Goal: Navigation & Orientation: Find specific page/section

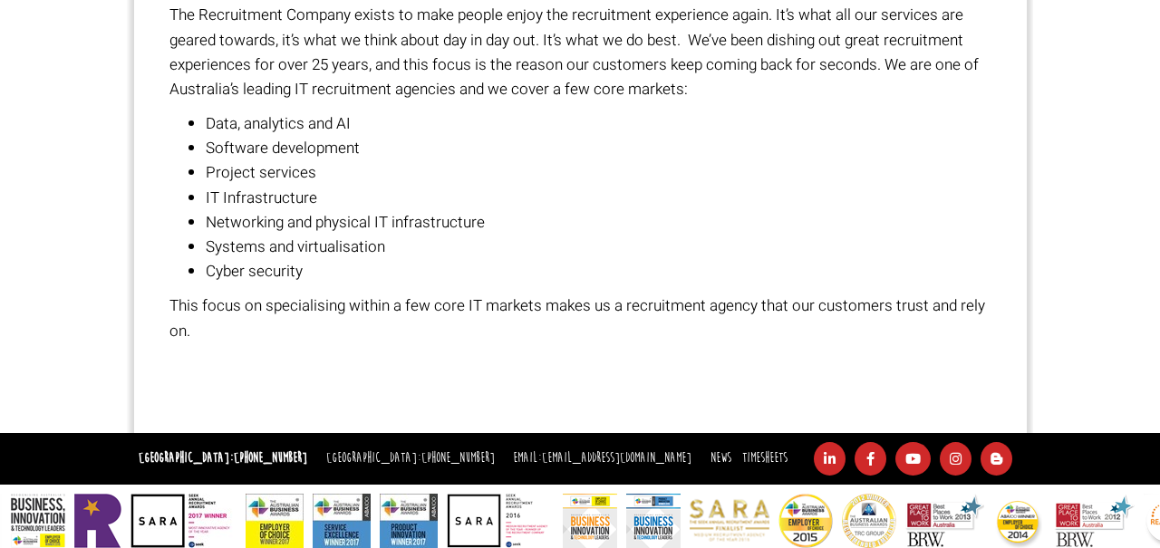
scroll to position [1257, 0]
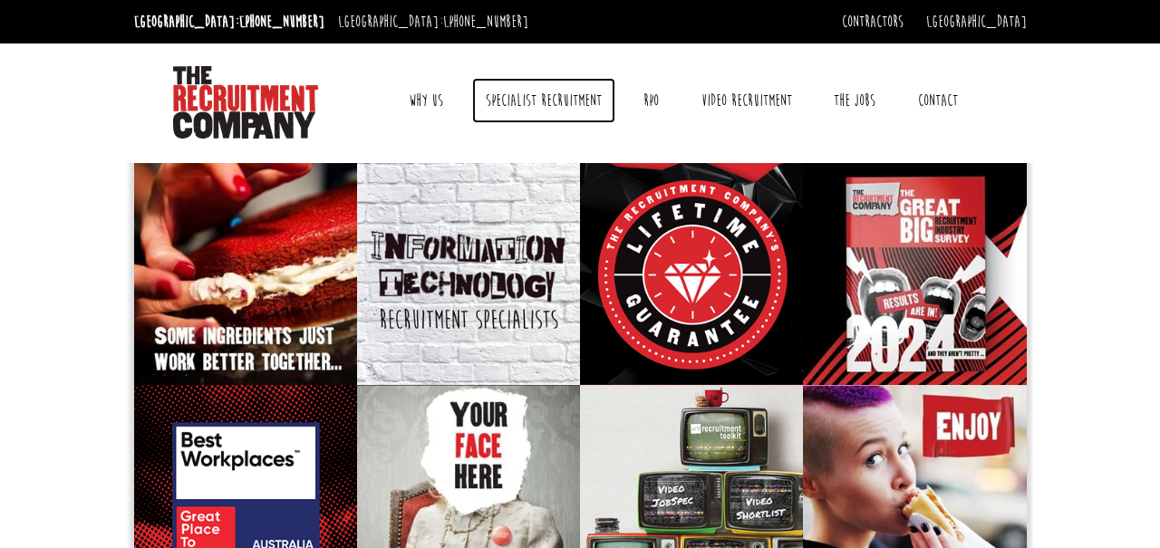
click at [550, 100] on link "Specialist Recruitment" at bounding box center [543, 100] width 143 height 45
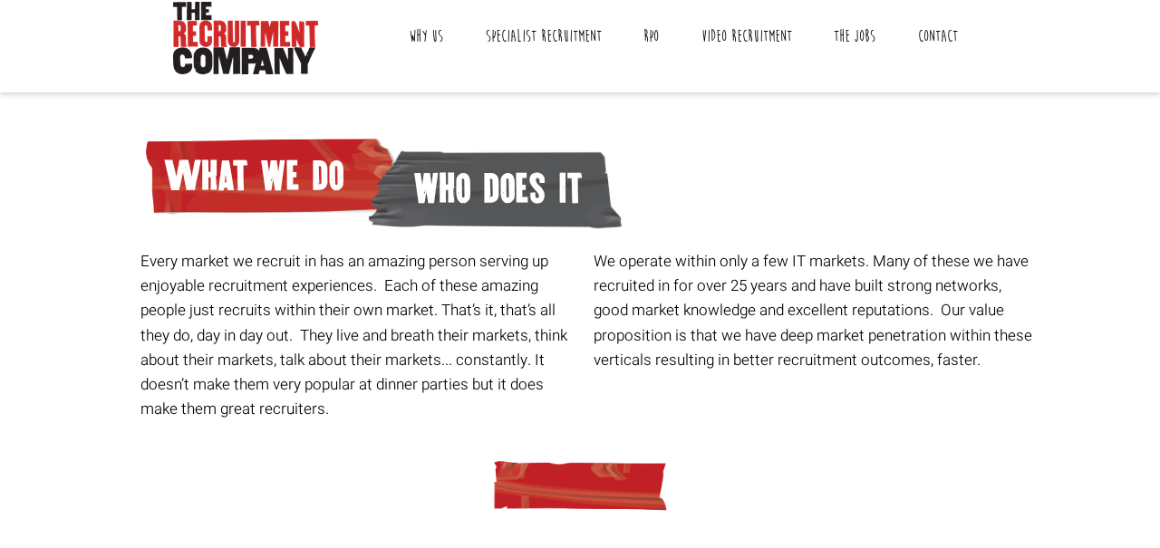
scroll to position [37, 0]
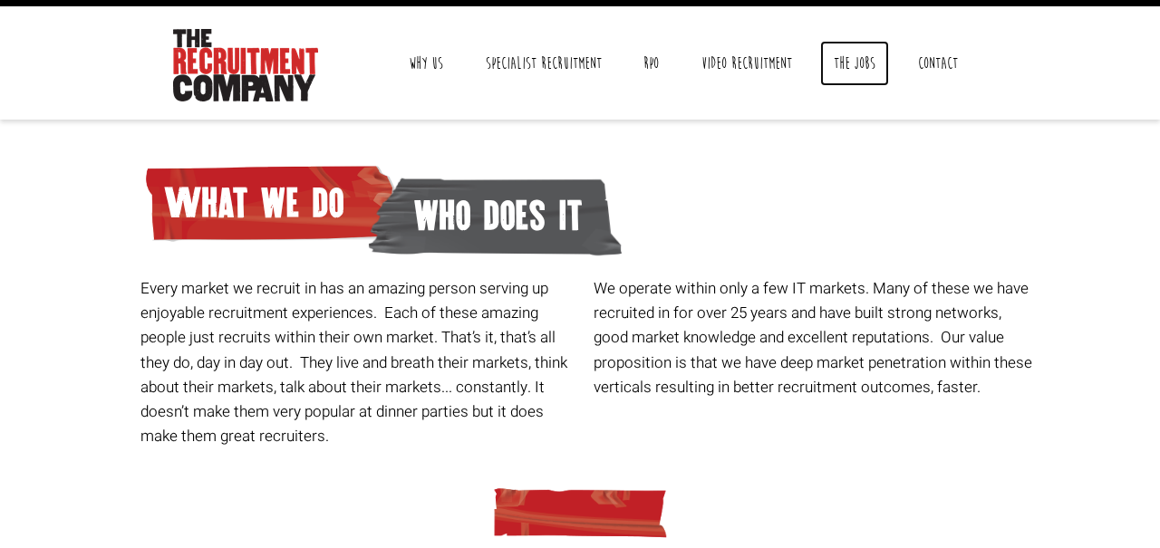
click at [852, 63] on link "The Jobs" at bounding box center [854, 63] width 69 height 45
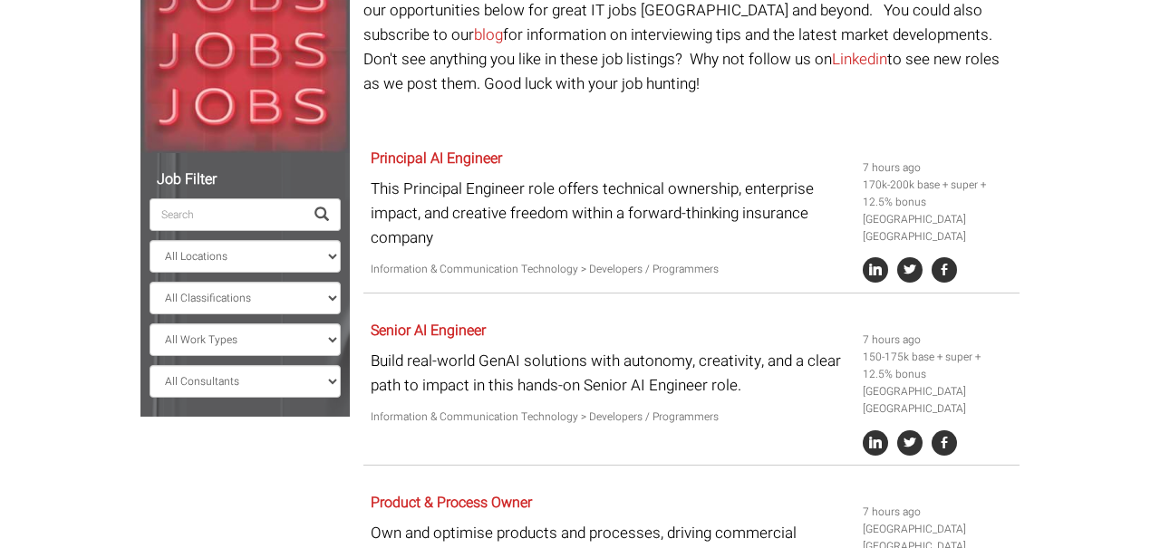
scroll to position [255, 0]
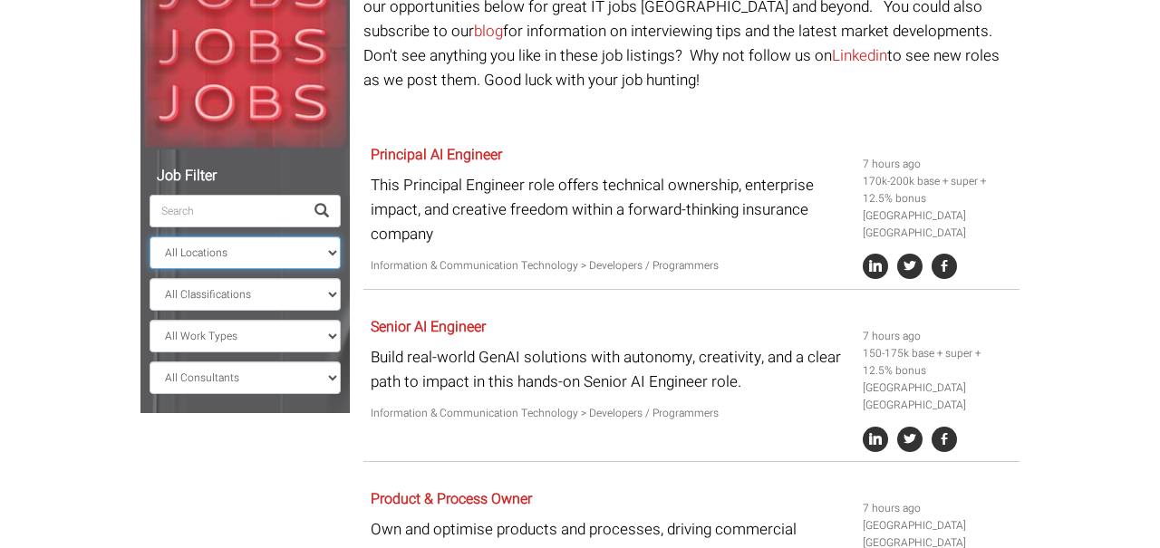
click at [168, 237] on select "All Locations Sydney Melbourne Ireland Sydney CBD Parramatta Circular Quay Nort…" at bounding box center [244, 252] width 191 height 33
click at [149, 236] on select "All Locations Sydney Melbourne Ireland Sydney CBD Parramatta Circular Quay Nort…" at bounding box center [244, 252] width 191 height 33
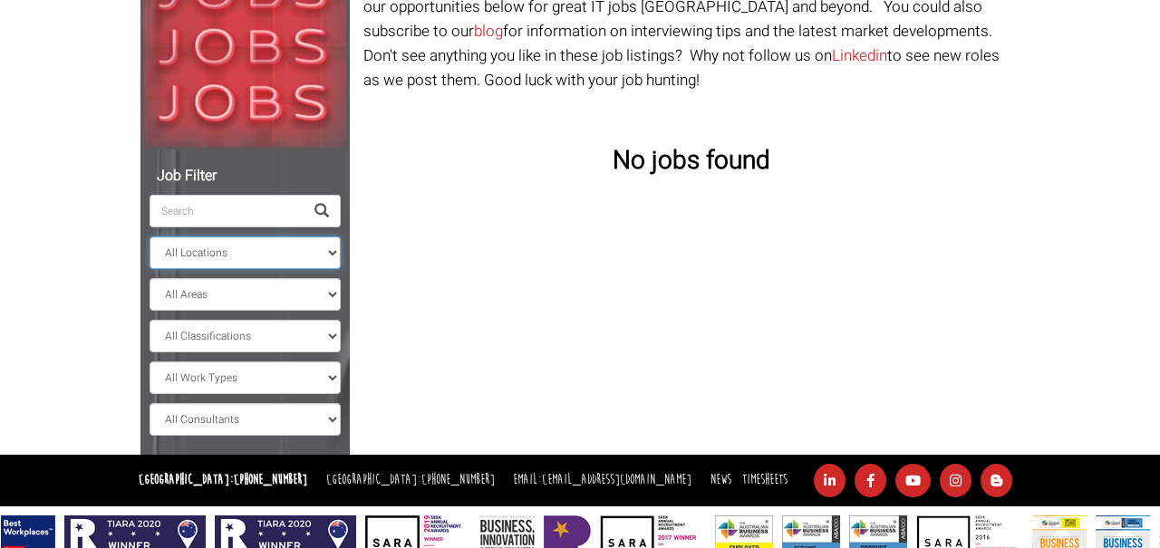
click at [276, 247] on select "All Locations Sydney Melbourne Ireland Sydney CBD Parramatta Circular Quay Nort…" at bounding box center [244, 252] width 191 height 33
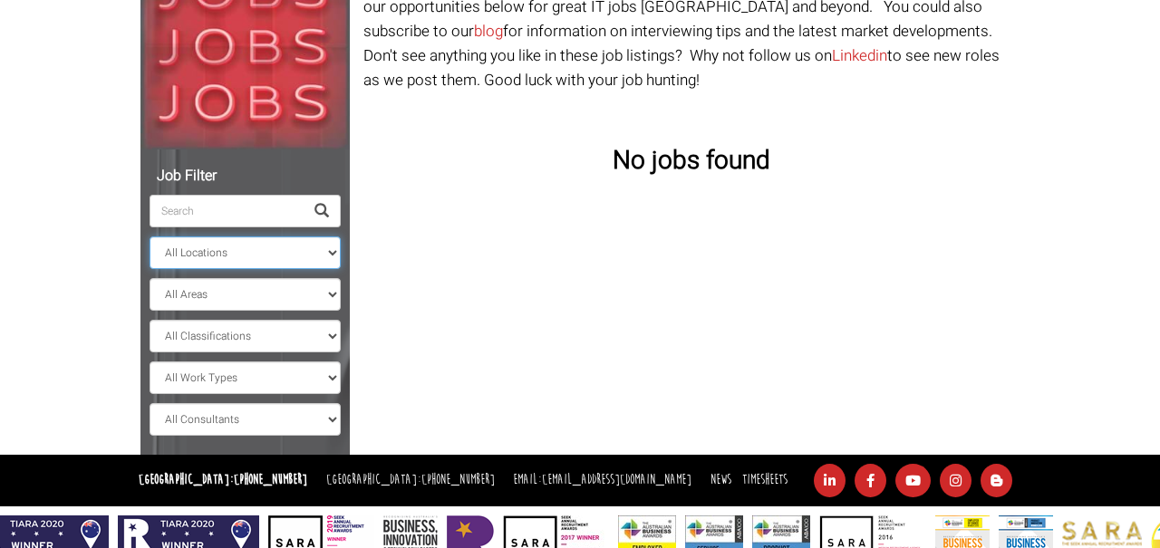
click at [149, 236] on select "All Locations Sydney Melbourne Ireland Sydney CBD Parramatta Circular Quay Nort…" at bounding box center [244, 252] width 191 height 33
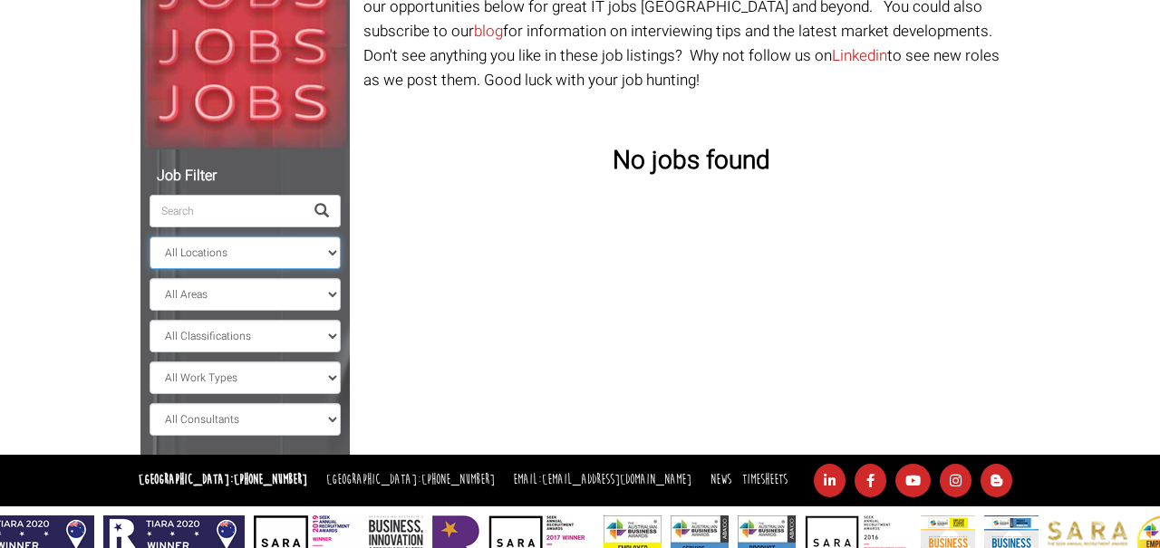
click at [275, 255] on select "All Locations Sydney Melbourne Ireland Sydney CBD Parramatta Circular Quay Nort…" at bounding box center [244, 252] width 191 height 33
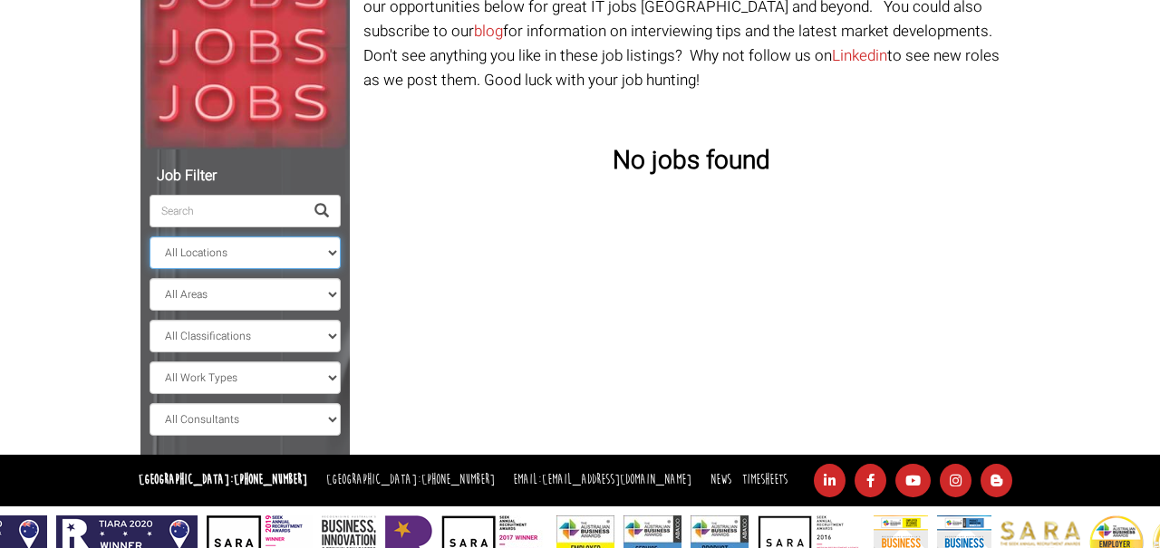
select select "[GEOGRAPHIC_DATA]"
click at [149, 236] on select "All Locations Sydney Melbourne Ireland Sydney CBD Parramatta Circular Quay Nort…" at bounding box center [244, 252] width 191 height 33
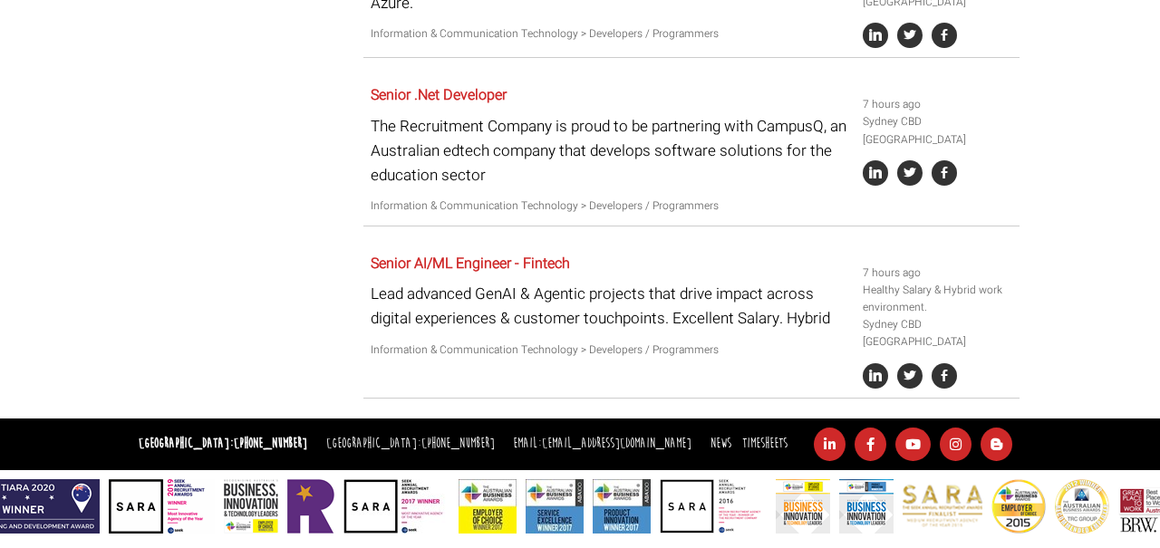
scroll to position [1332, 0]
